Goal: Information Seeking & Learning: Learn about a topic

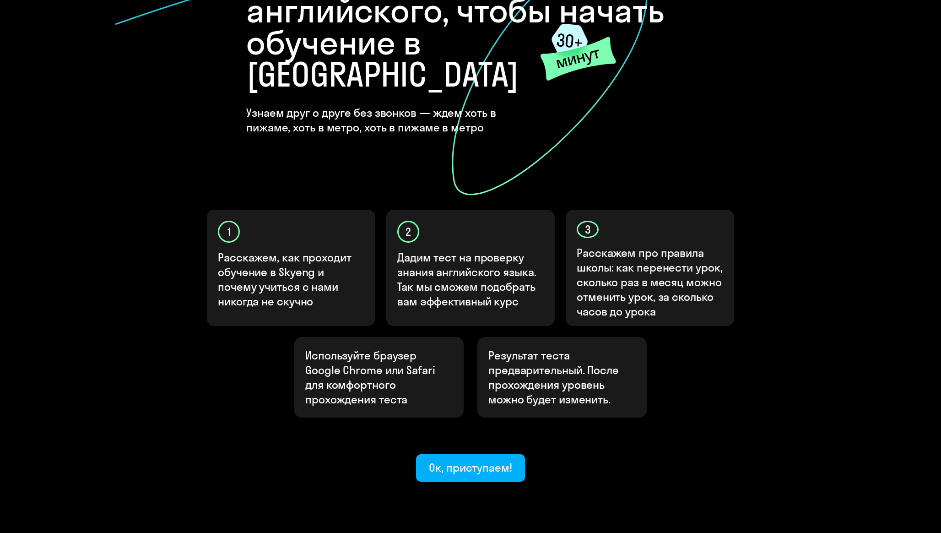
scroll to position [128, 0]
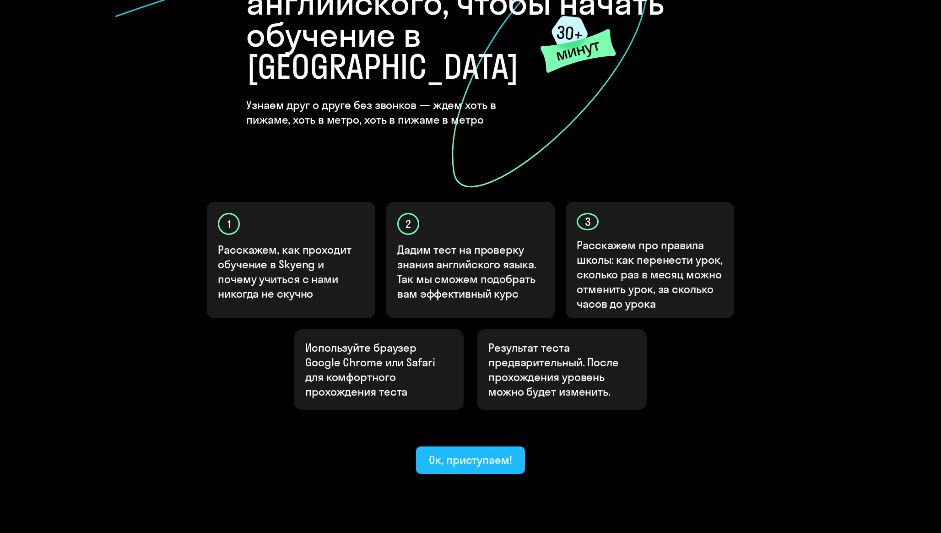
click at [470, 452] on div "Ок, приступаем!" at bounding box center [470, 459] width 83 height 15
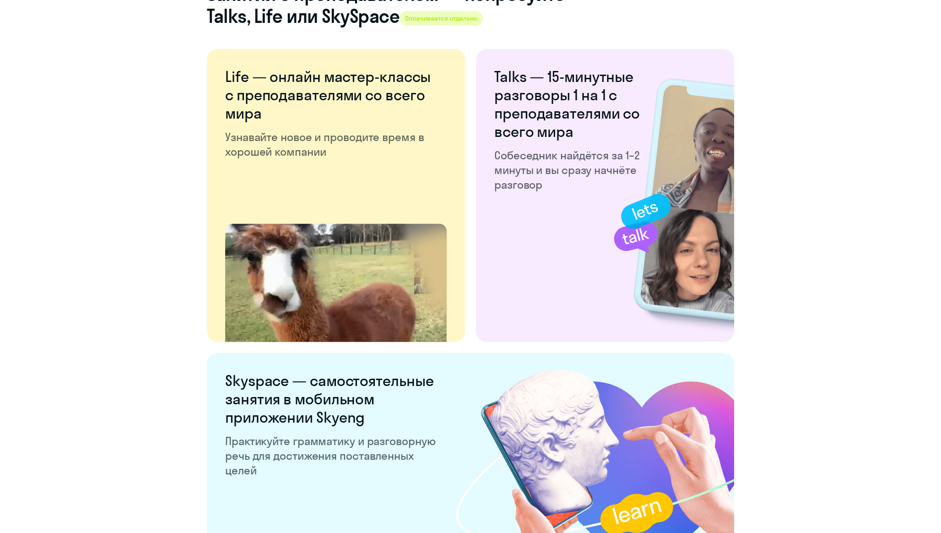
scroll to position [1589, 0]
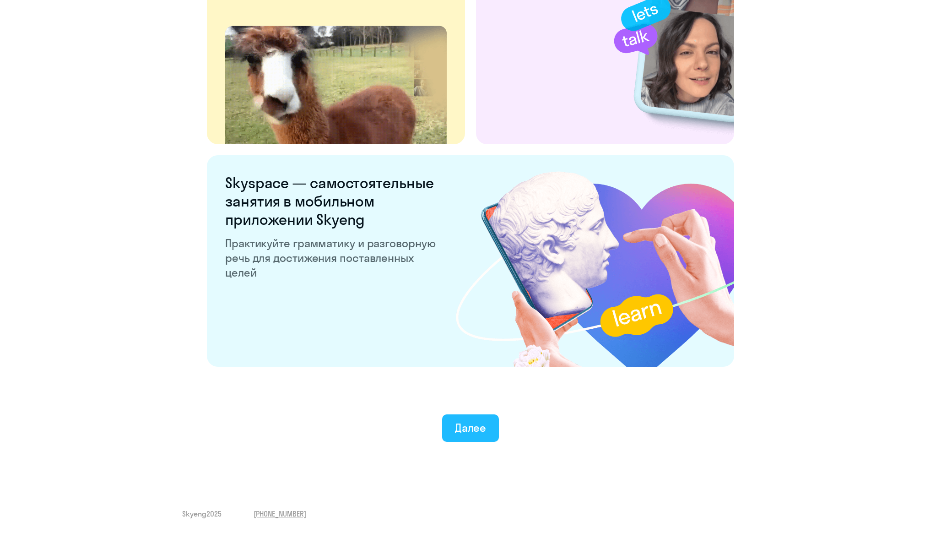
click at [477, 424] on div "Далее" at bounding box center [471, 427] width 32 height 15
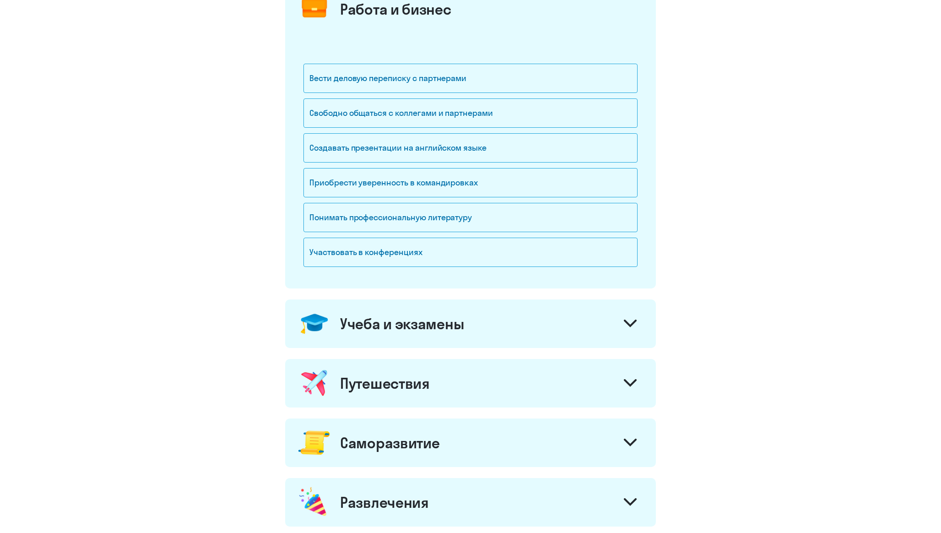
scroll to position [137, 0]
click at [403, 216] on div "Понимать профессиональную литературу" at bounding box center [471, 216] width 334 height 29
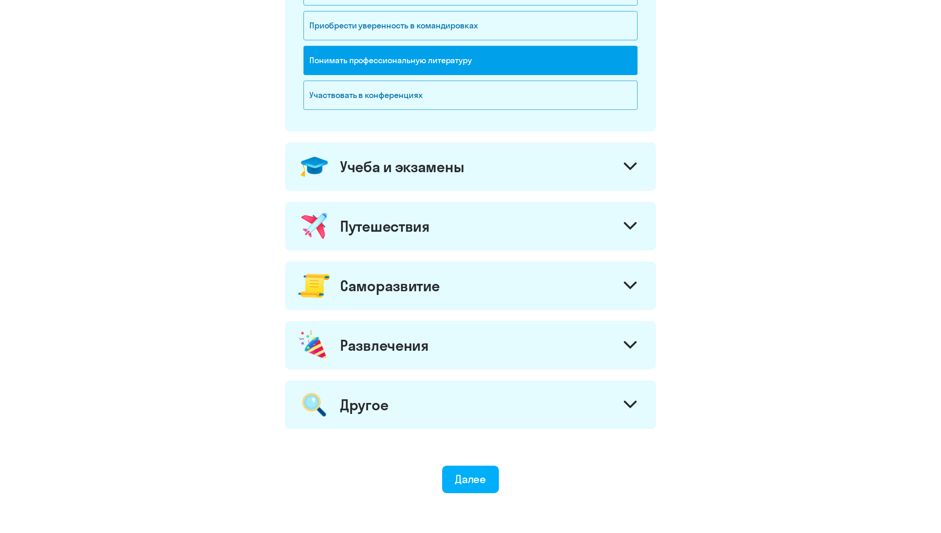
scroll to position [297, 0]
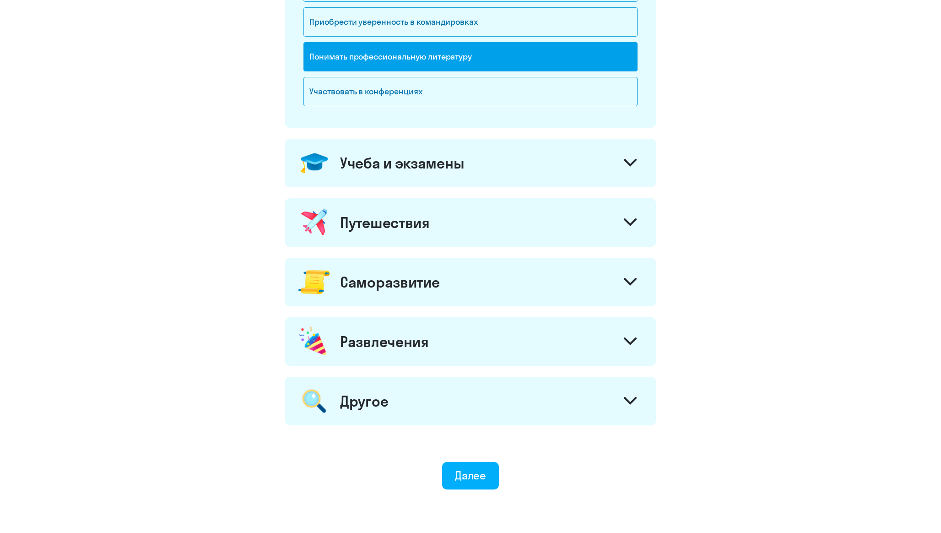
click at [408, 189] on div "Работа и бизнес Вести деловую переписку с партнерами Свободно общаться с коллег…" at bounding box center [470, 123] width 371 height 603
click at [411, 166] on div "Учеба и экзамены" at bounding box center [402, 163] width 124 height 18
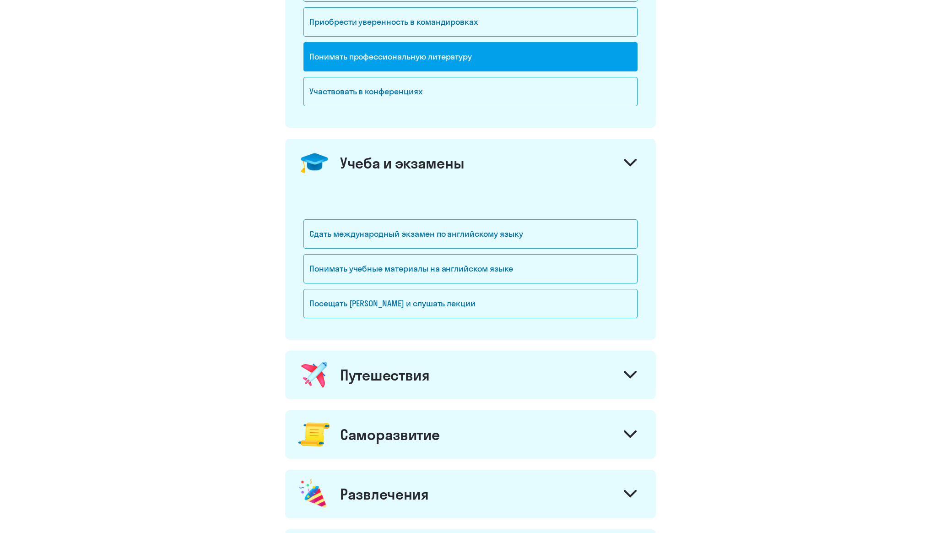
click at [411, 166] on div "Учеба и экзамены" at bounding box center [402, 163] width 124 height 18
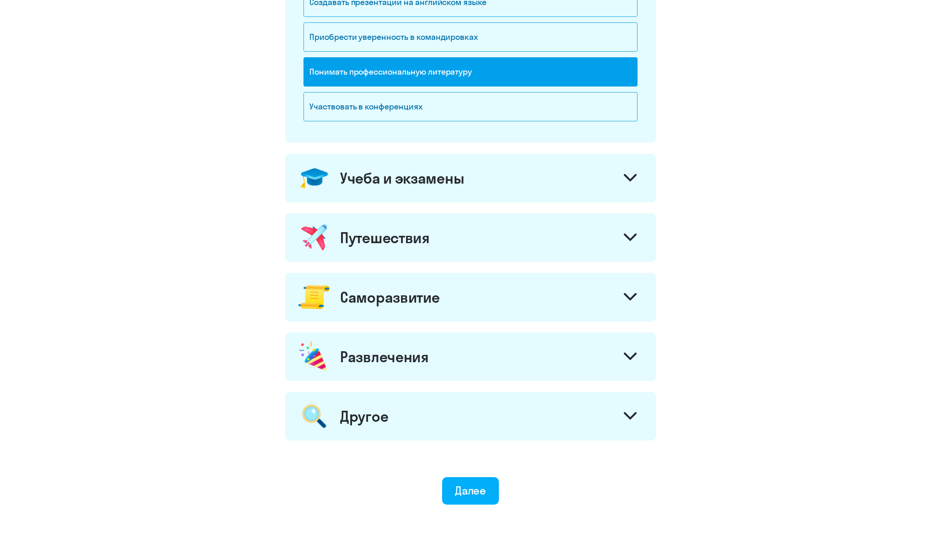
scroll to position [341, 0]
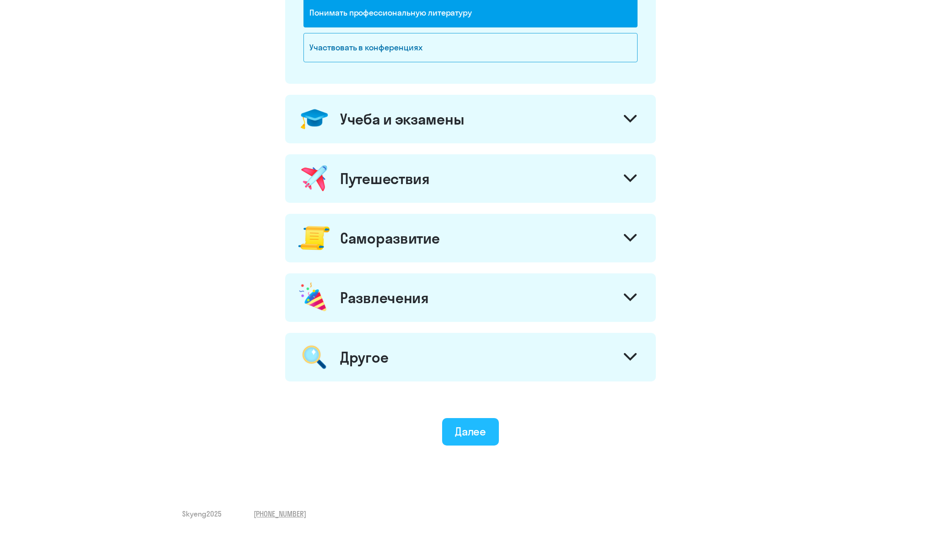
click at [472, 435] on div "Далее" at bounding box center [471, 431] width 32 height 15
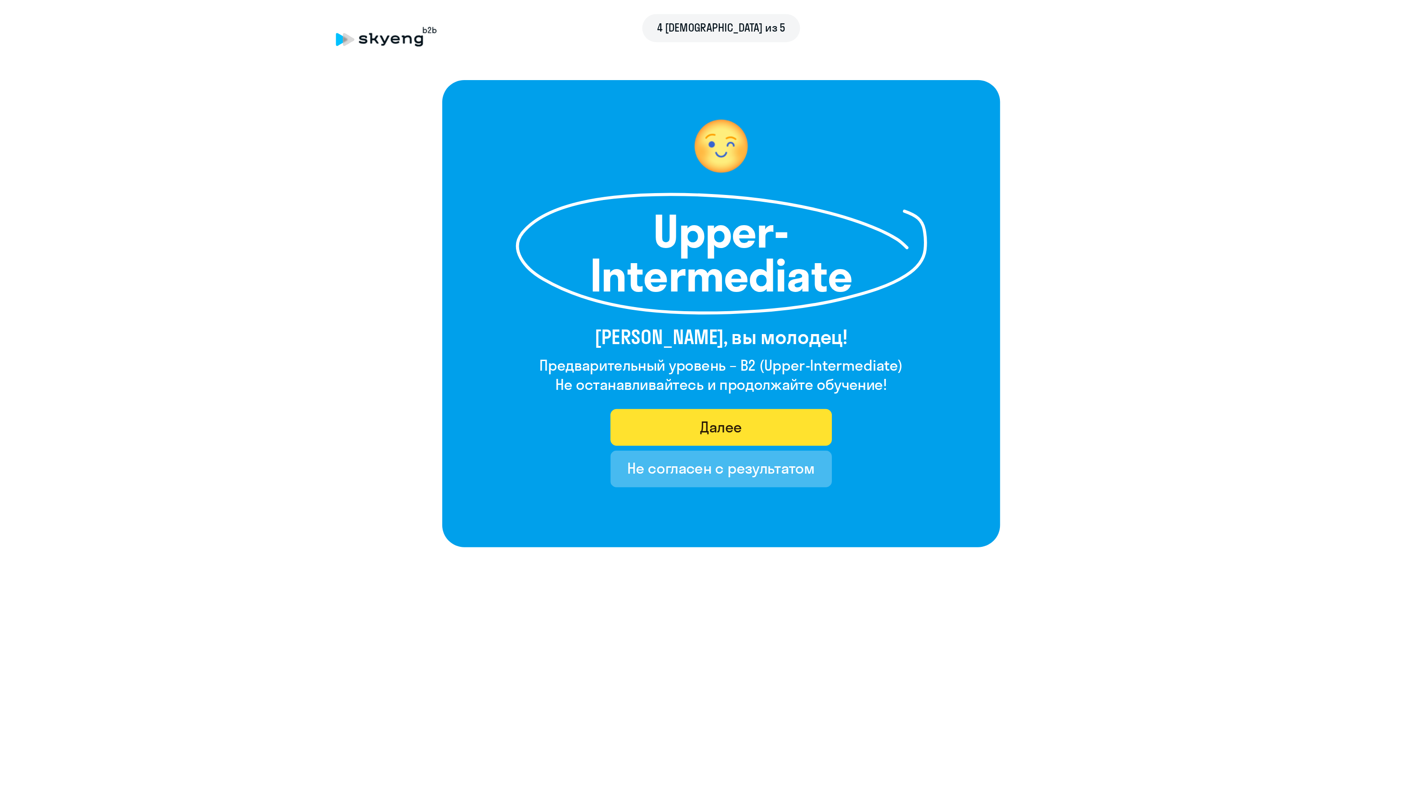
click at [693, 317] on div "Далее" at bounding box center [707, 319] width 32 height 15
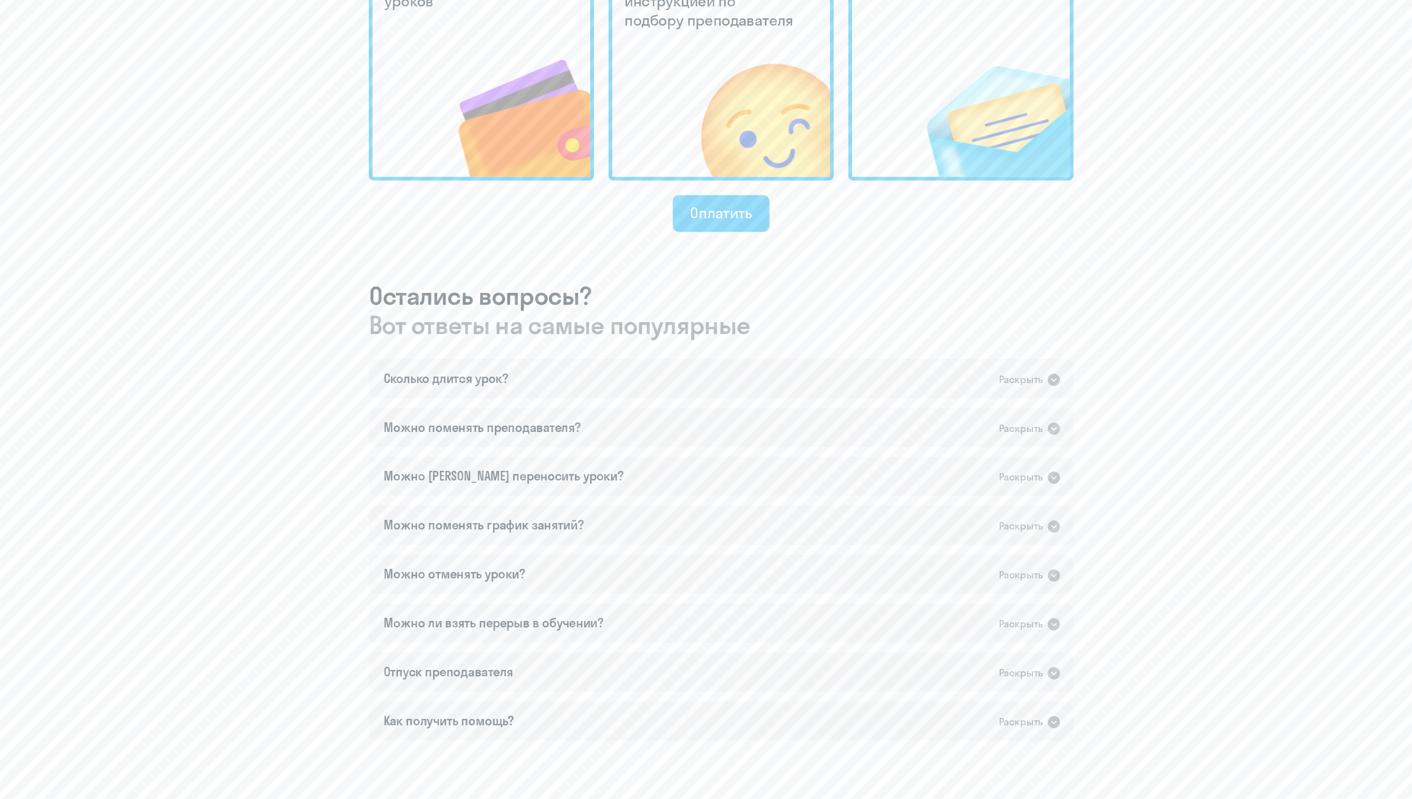
scroll to position [151, 0]
click at [627, 478] on div "Сколько длится урок? Раскрыть" at bounding box center [706, 482] width 528 height 29
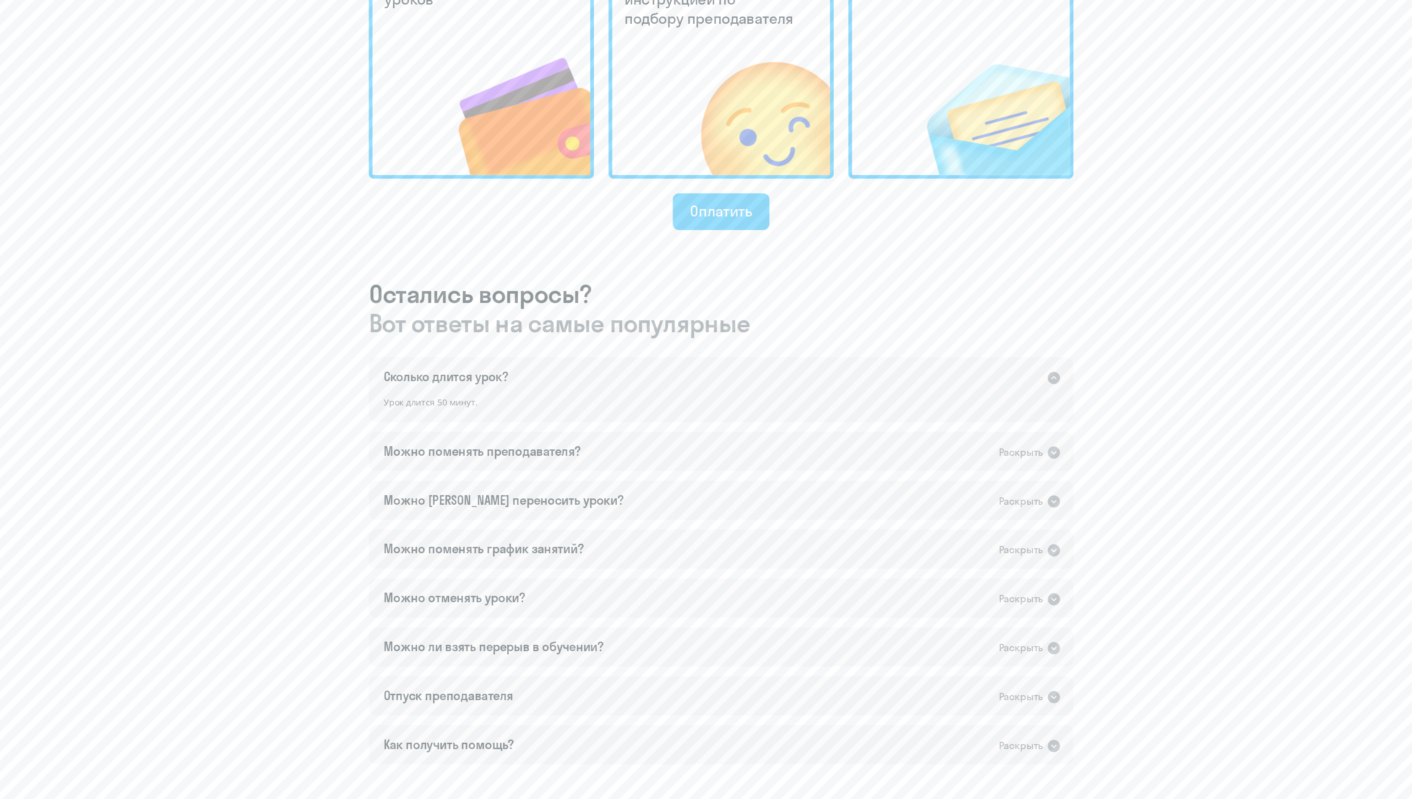
click at [627, 478] on div "Сколько длится урок? Раскрыть" at bounding box center [706, 482] width 528 height 29
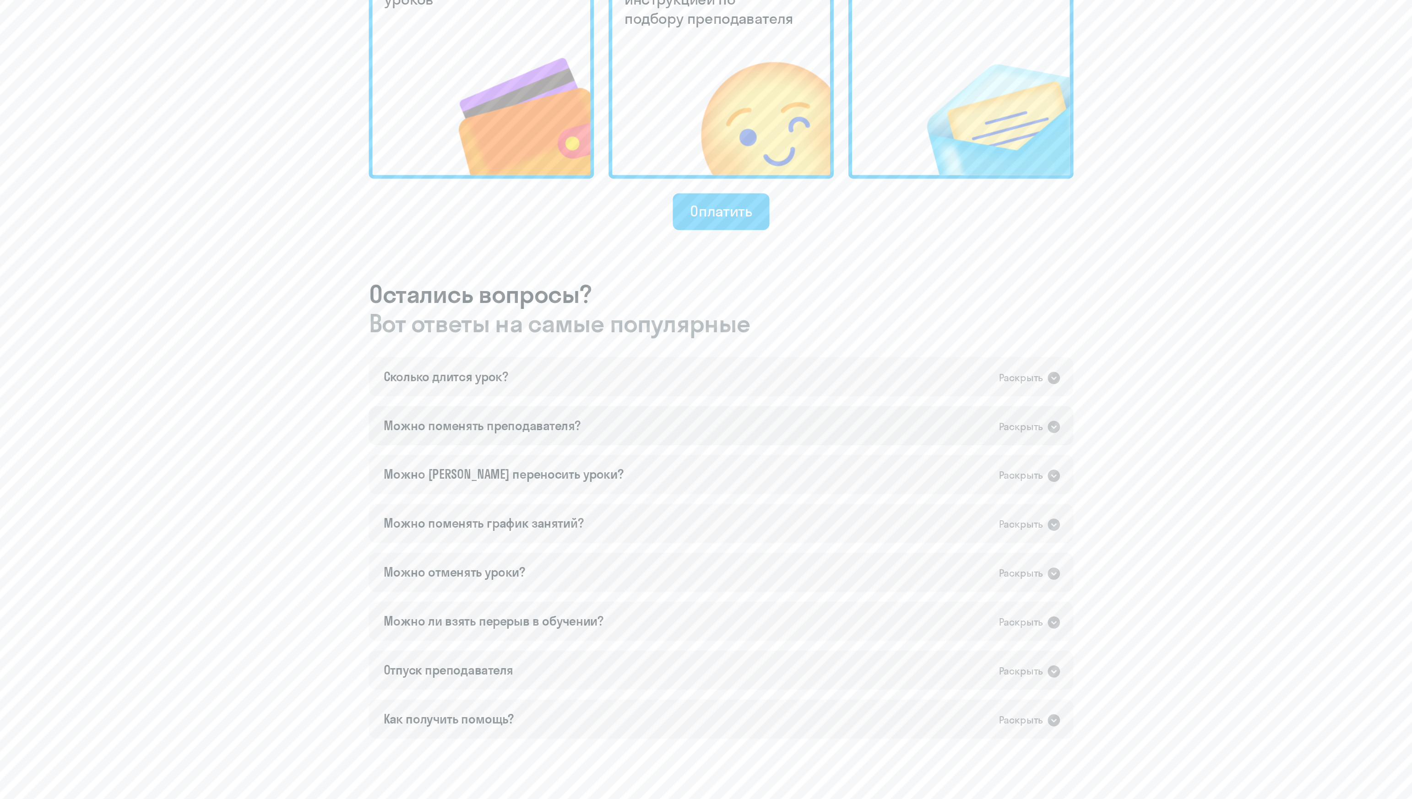
click at [587, 511] on div "Можно поменять преподавателя? Раскрыть" at bounding box center [706, 519] width 528 height 29
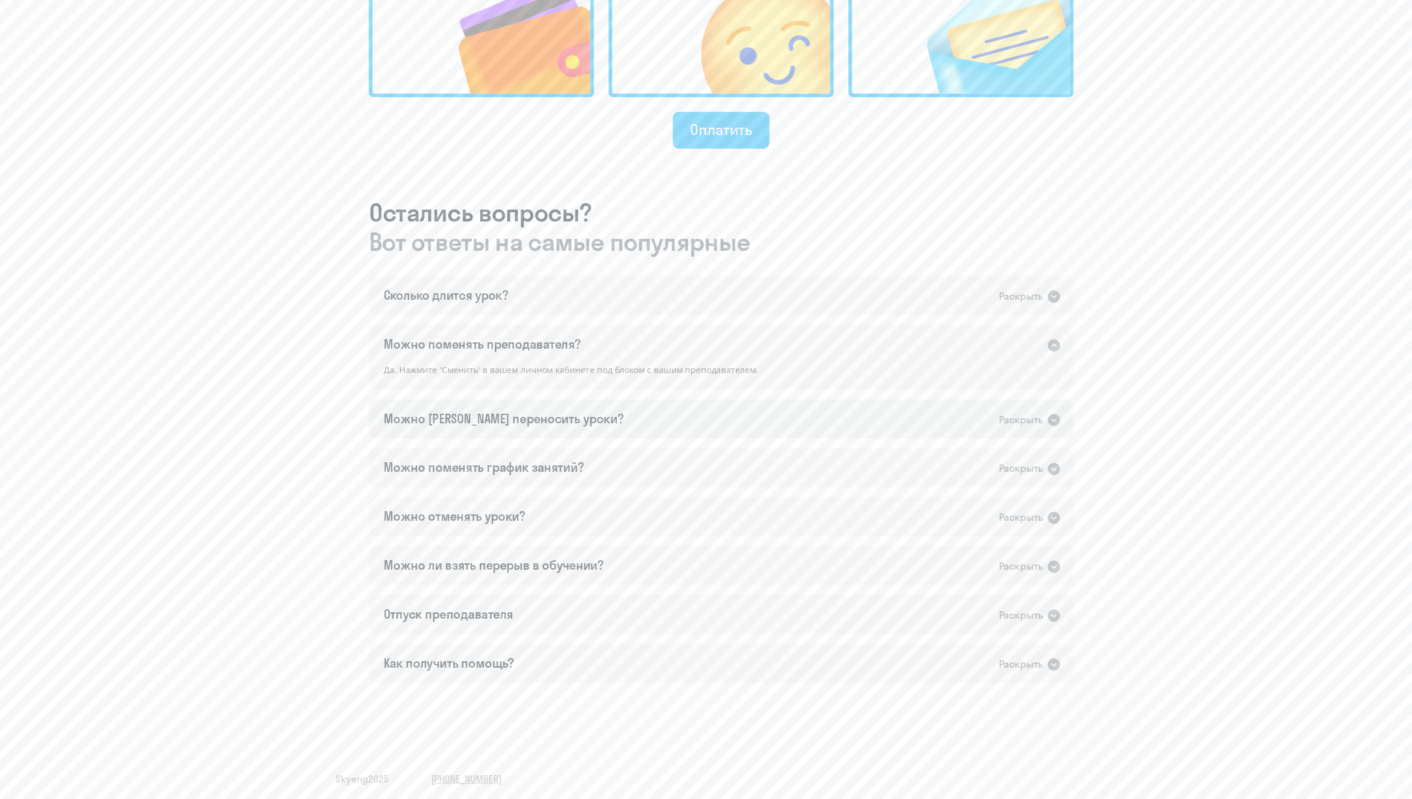
scroll to position [216, 0]
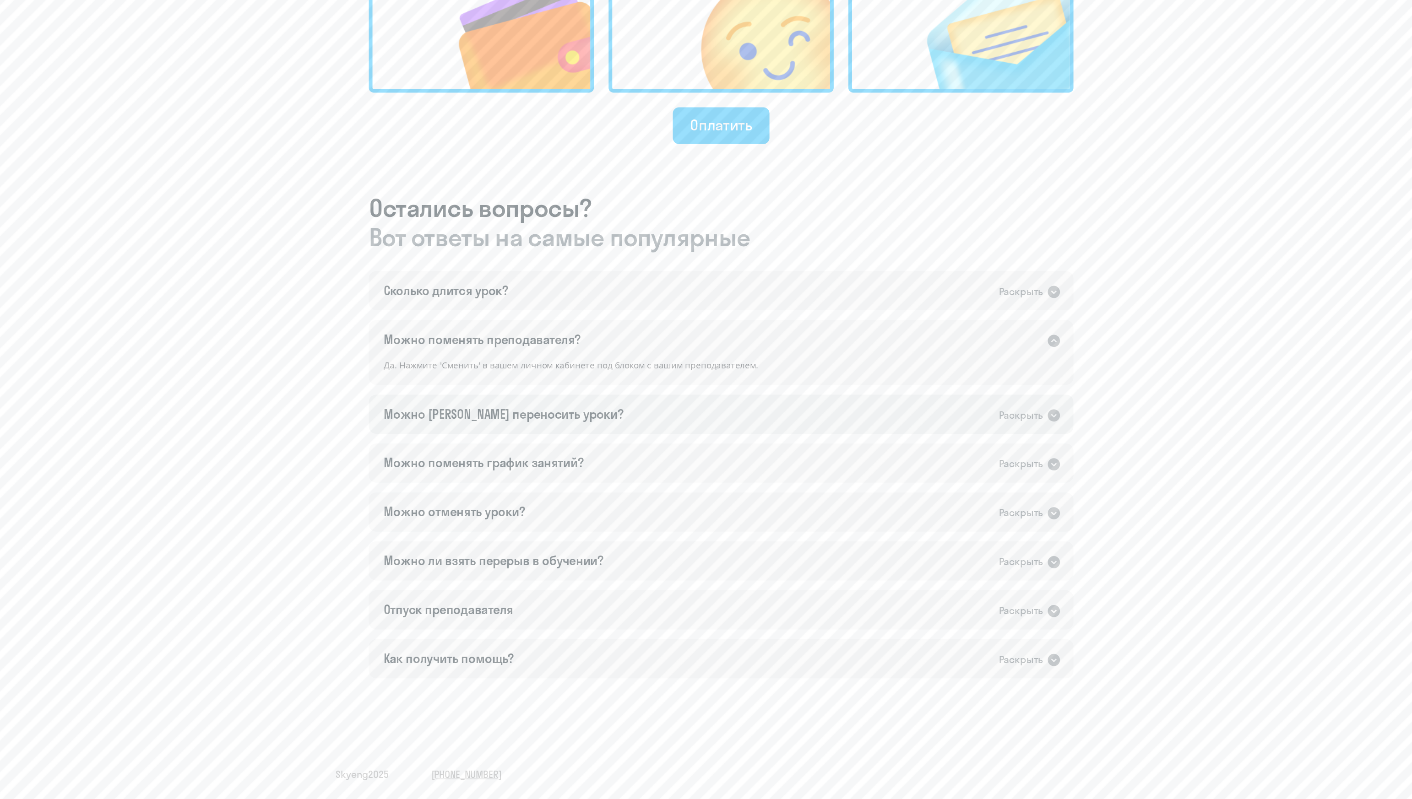
click at [573, 515] on div "Можно [PERSON_NAME] переносить уроки?" at bounding box center [542, 511] width 179 height 13
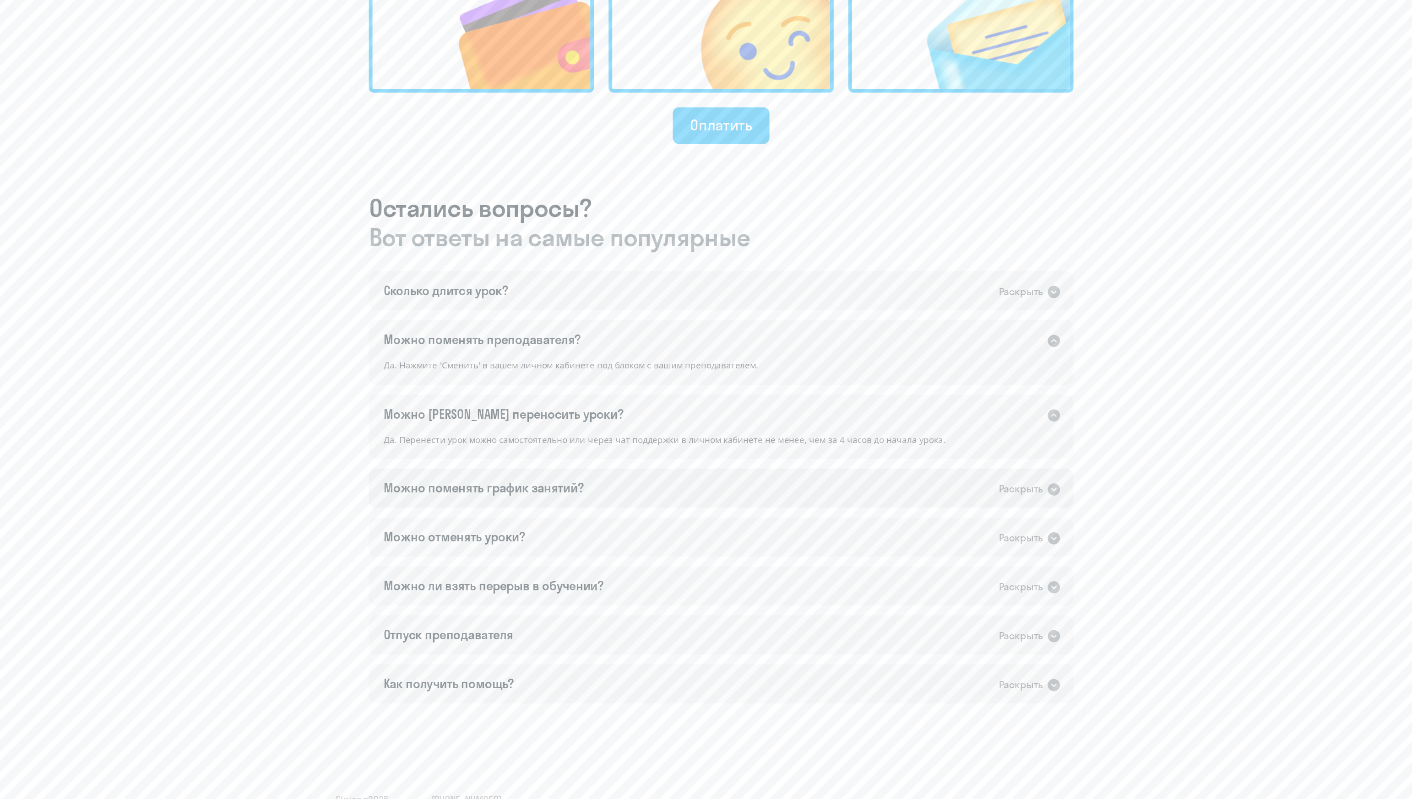
click at [538, 533] on div "Можно поменять график занятий? Раскрыть" at bounding box center [706, 566] width 528 height 29
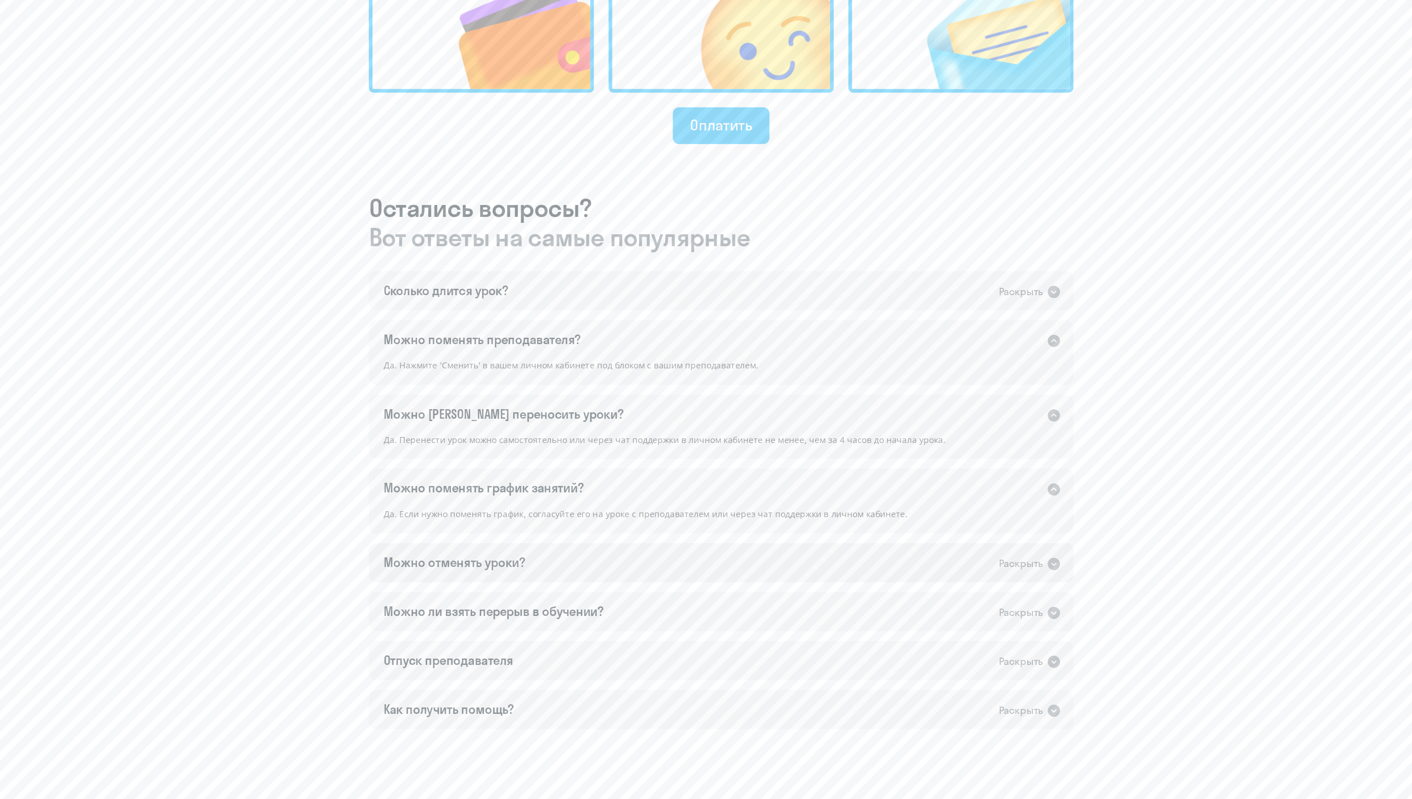
click at [548, 533] on div "Можно отменять уроки?" at bounding box center [506, 622] width 106 height 13
click at [560, 533] on div "Можно ли взять перерыв в обучении?" at bounding box center [535, 686] width 165 height 13
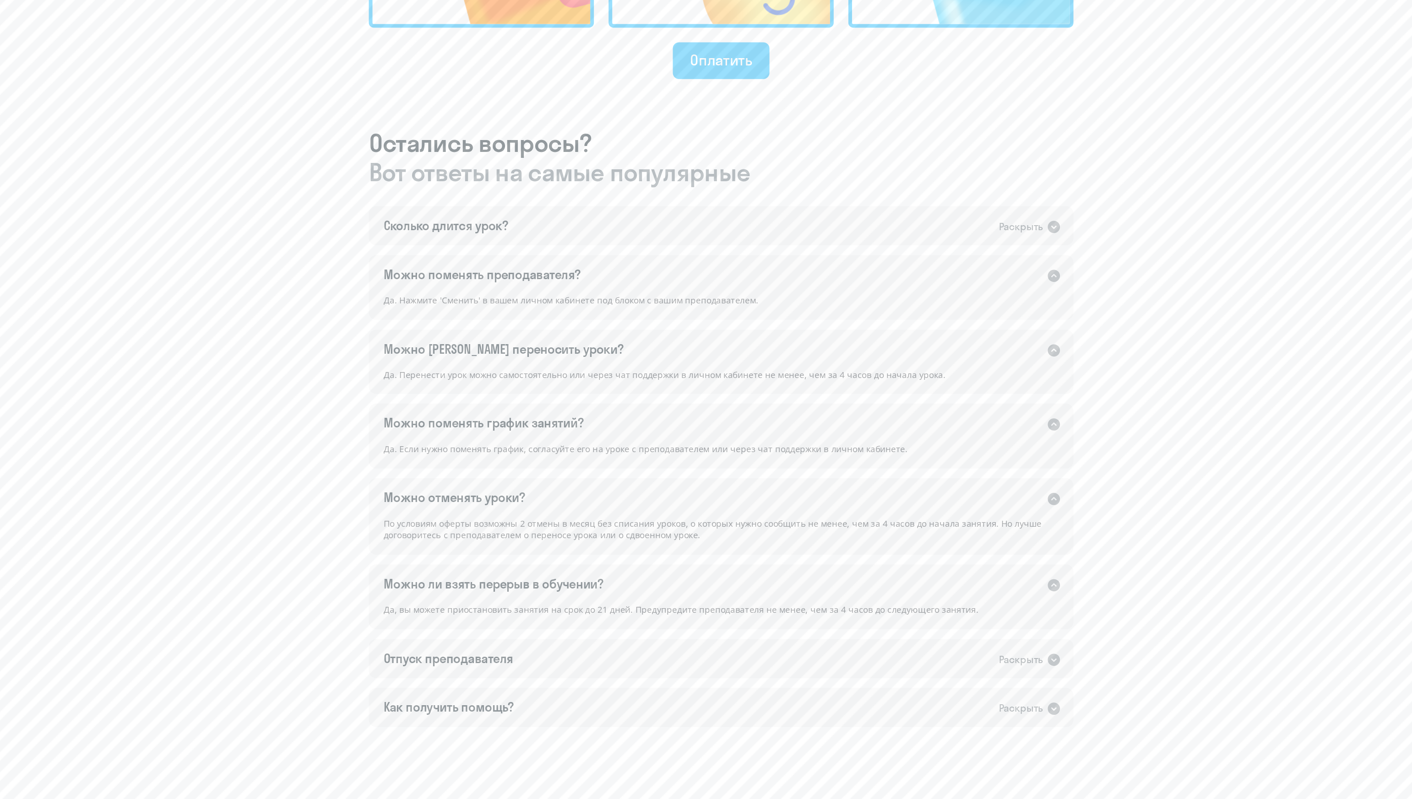
scroll to position [286, 0]
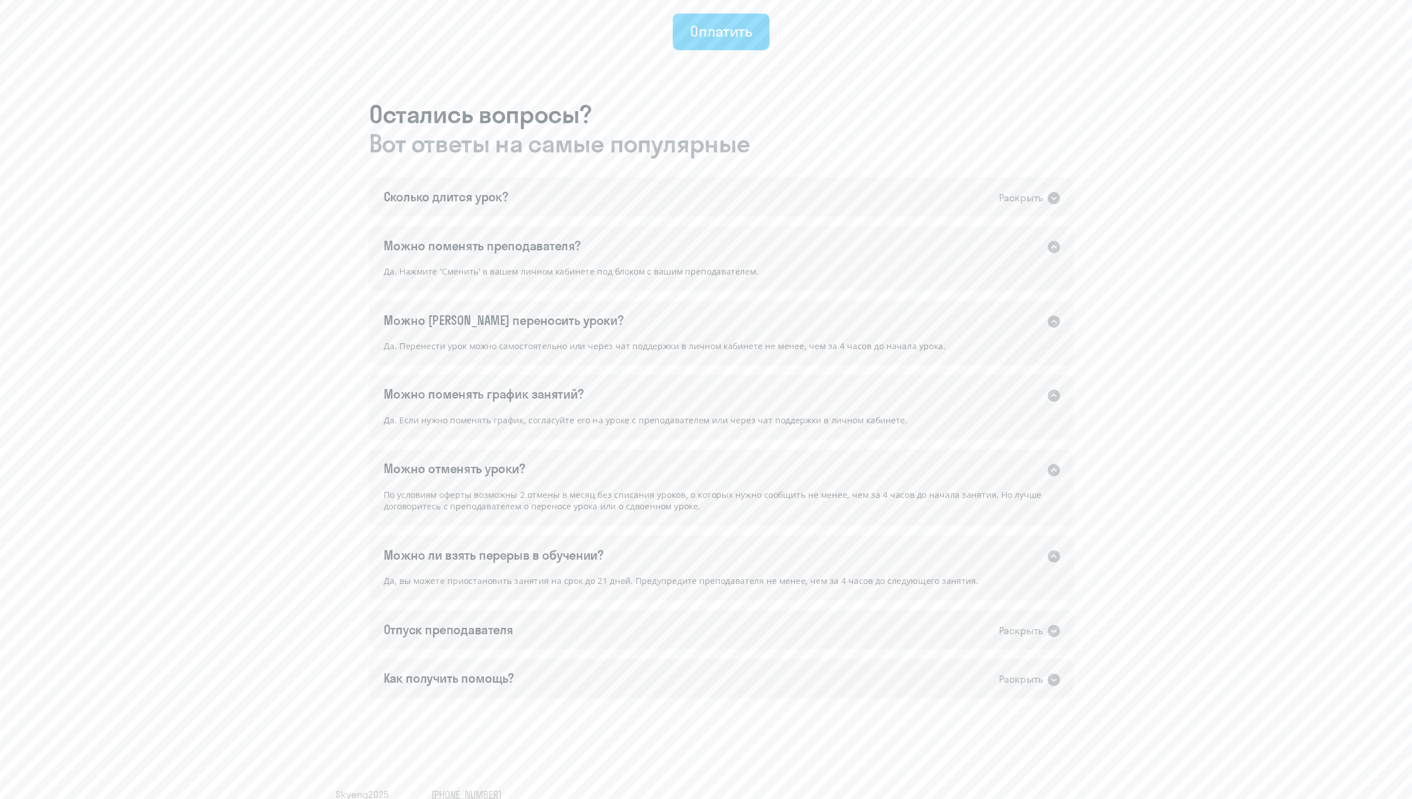
click at [560, 533] on div "Сколько длится урок? Раскрыть Урок длится 50 минут. Можно поменять преподавател…" at bounding box center [706, 529] width 528 height 390
click at [543, 533] on div "Как получить помощь?" at bounding box center [502, 709] width 98 height 13
click at [547, 533] on div "Отпуск преподавателя" at bounding box center [501, 672] width 97 height 13
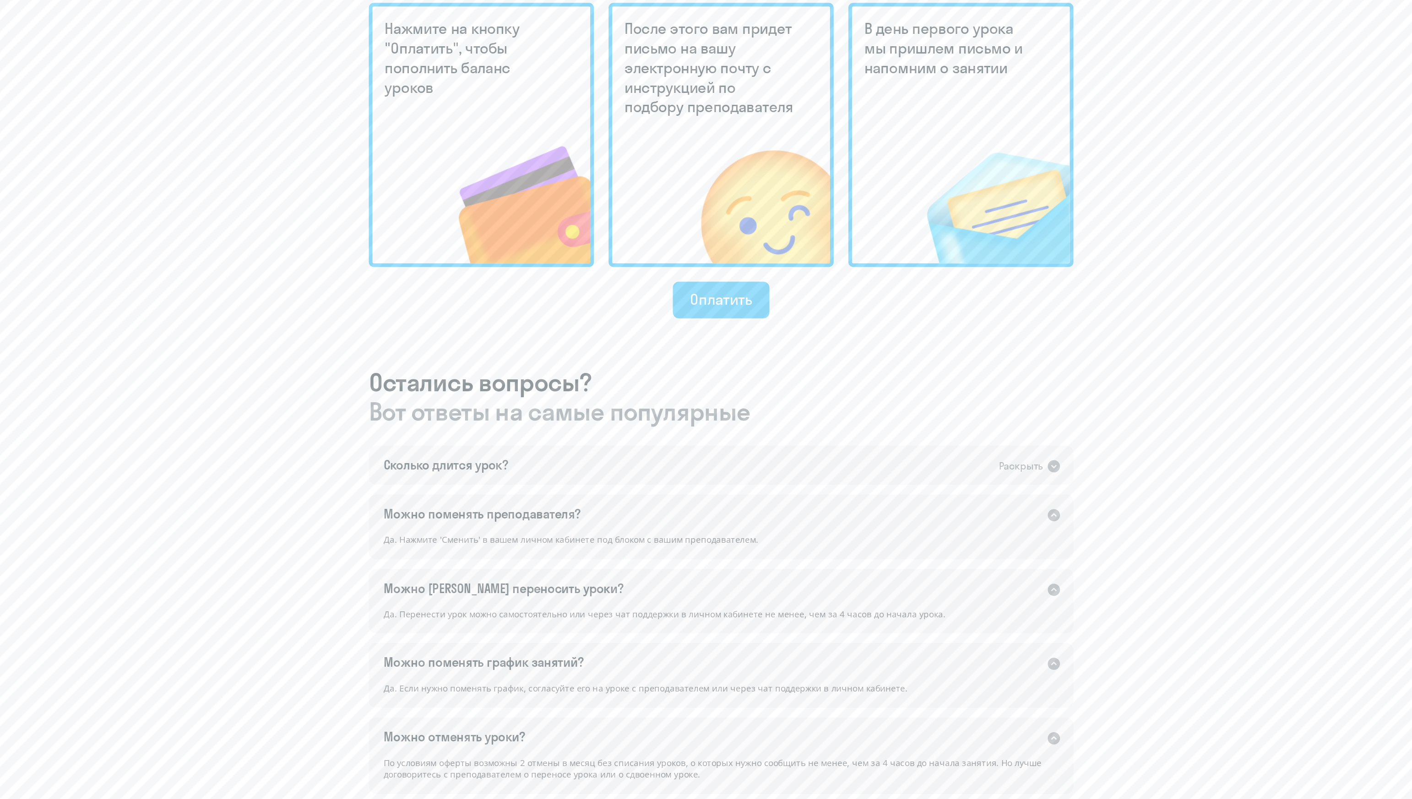
scroll to position [0, 0]
